Goal: Transaction & Acquisition: Download file/media

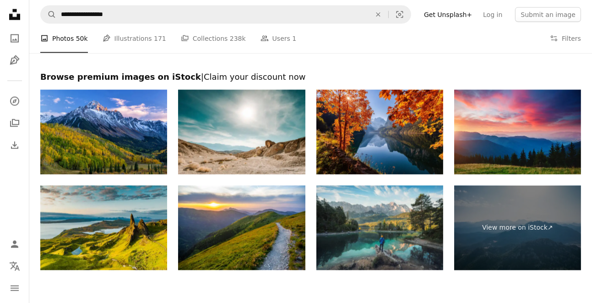
scroll to position [1603, 0]
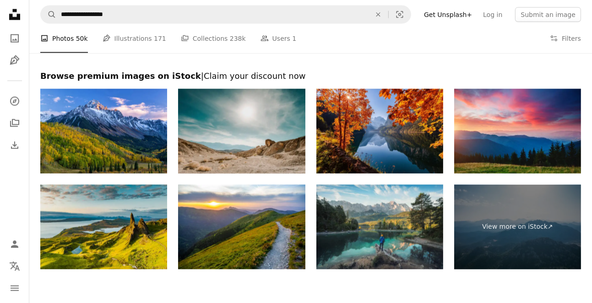
click at [272, 148] on img at bounding box center [241, 131] width 127 height 85
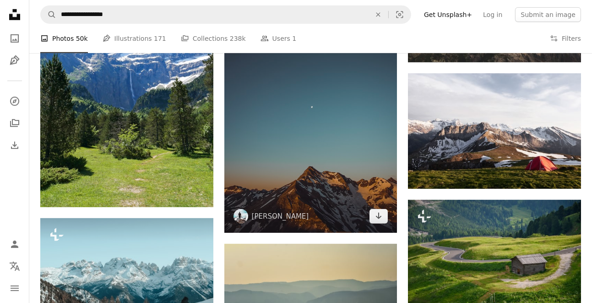
scroll to position [778, 0]
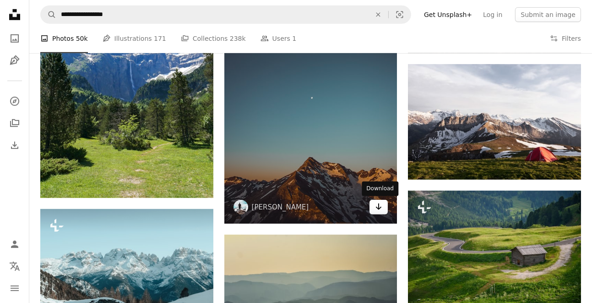
click at [382, 209] on icon "Arrow pointing down" at bounding box center [378, 206] width 7 height 11
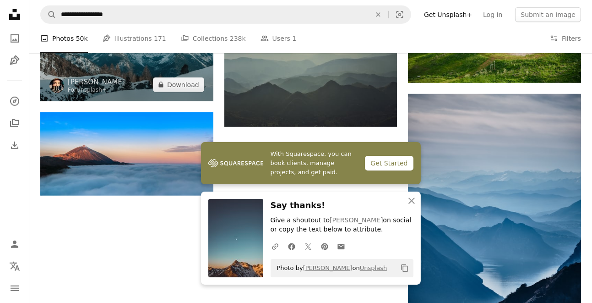
scroll to position [1007, 0]
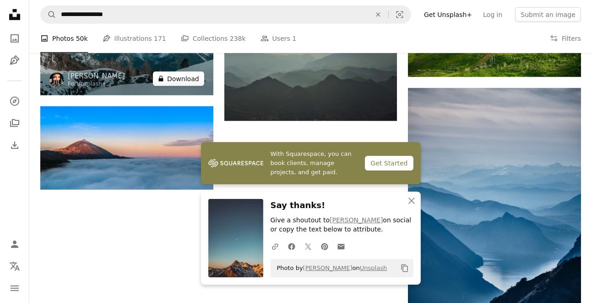
click at [177, 82] on button "A lock Download" at bounding box center [178, 78] width 51 height 15
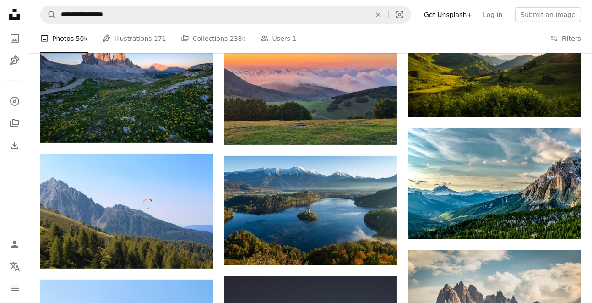
scroll to position [458, 0]
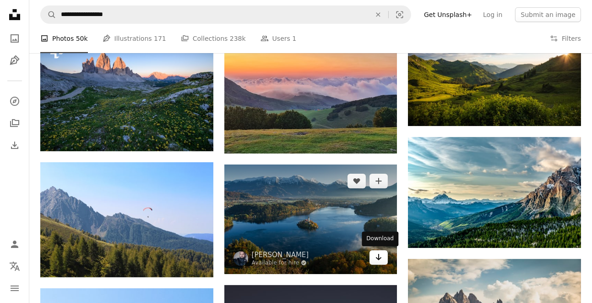
click at [381, 257] on icon "Download" at bounding box center [379, 257] width 6 height 6
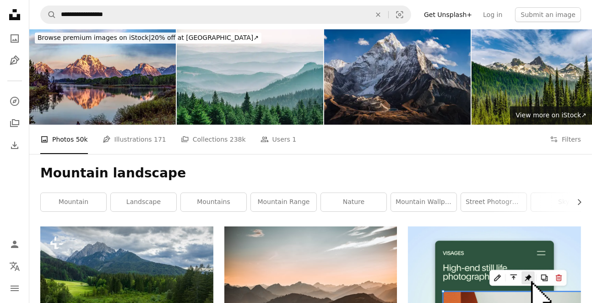
scroll to position [0, 0]
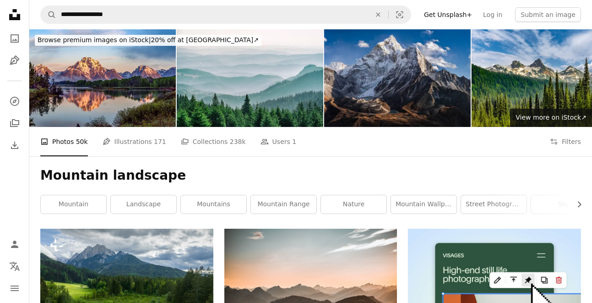
click at [581, 174] on div "Mountain landscape Chevron right mountain landscape mountains mountain range na…" at bounding box center [310, 192] width 563 height 72
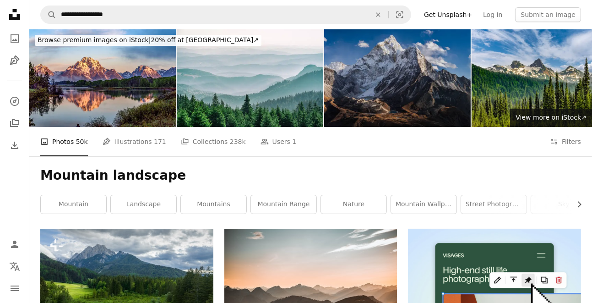
click at [401, 85] on img at bounding box center [397, 78] width 147 height 98
